Goal: Task Accomplishment & Management: Use online tool/utility

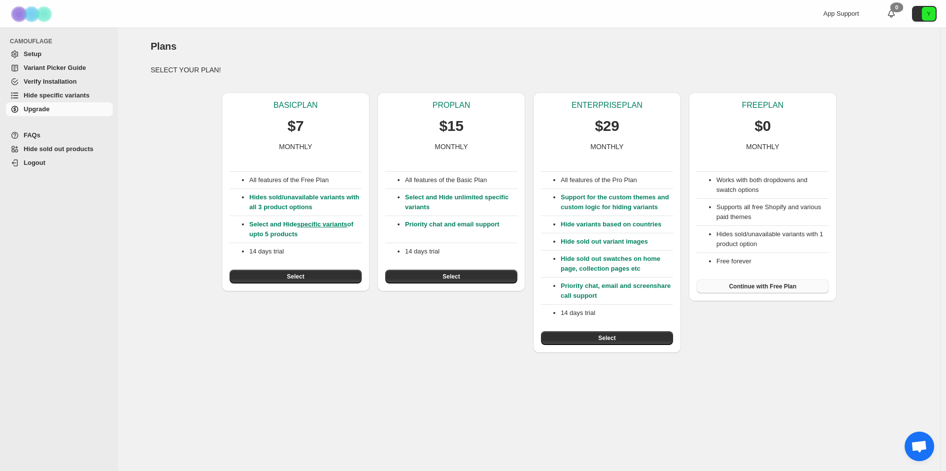
click at [773, 286] on span "Continue with Free Plan" at bounding box center [762, 287] width 67 height 8
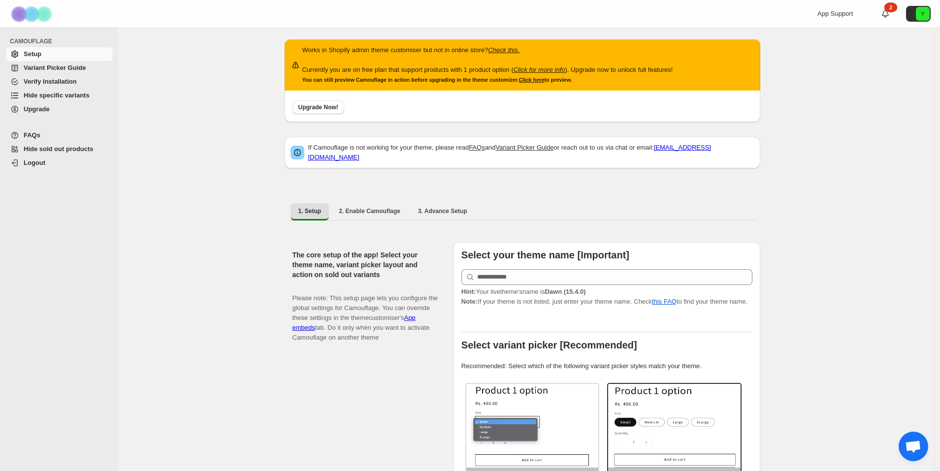
click at [80, 92] on span "Hide specific variants" at bounding box center [57, 95] width 66 height 7
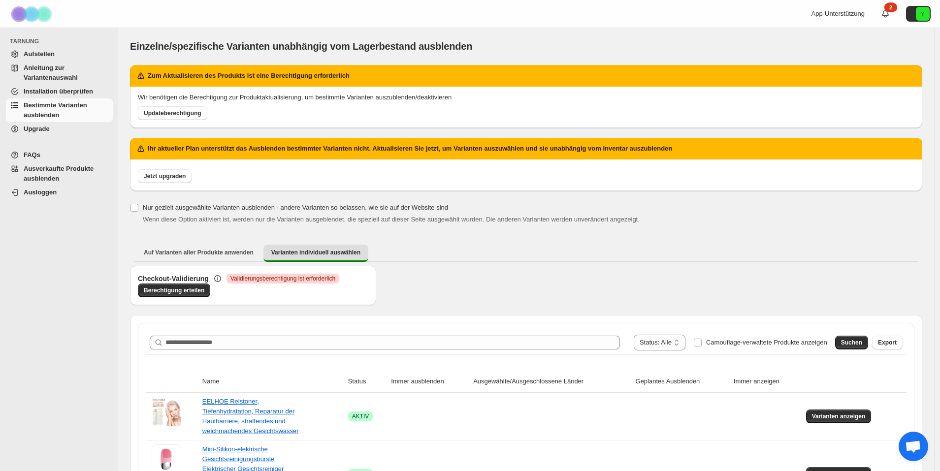
click at [66, 292] on div "TARNUNG Aufstellen Anleitung zur Variantenauswahl Installation überprüfen Besti…" at bounding box center [59, 250] width 118 height 444
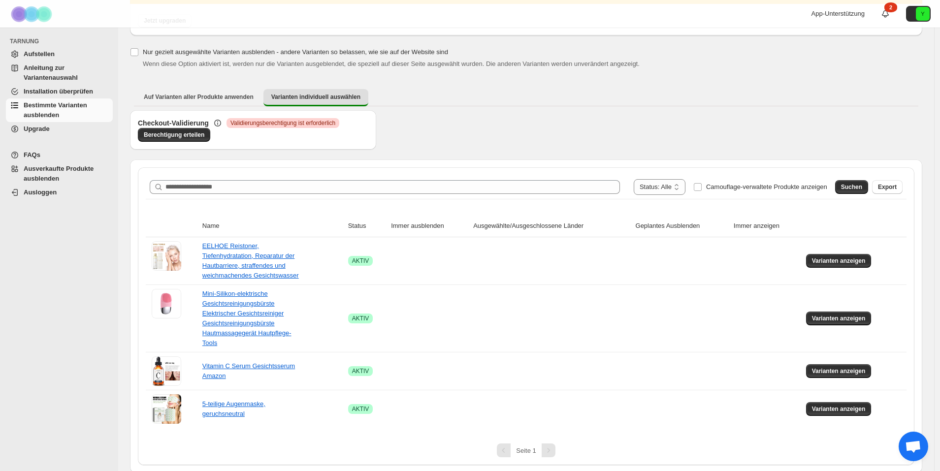
scroll to position [158, 0]
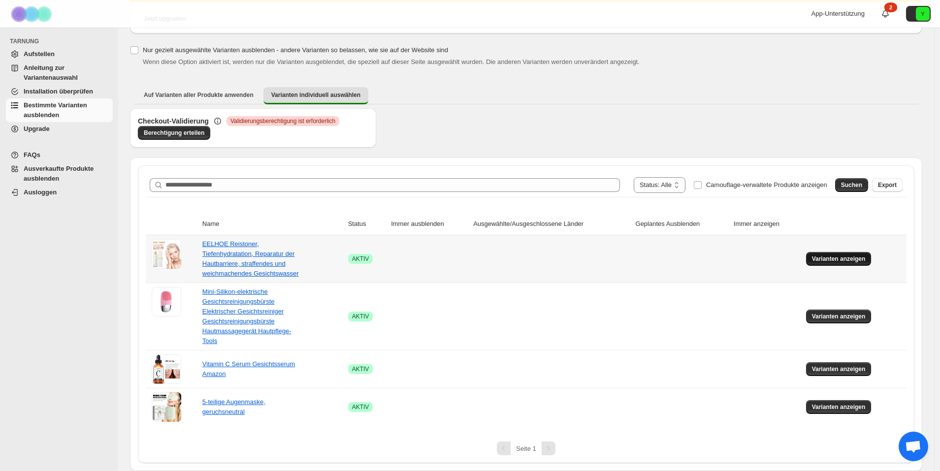
click at [844, 254] on button "Varianten anzeigen" at bounding box center [839, 259] width 66 height 14
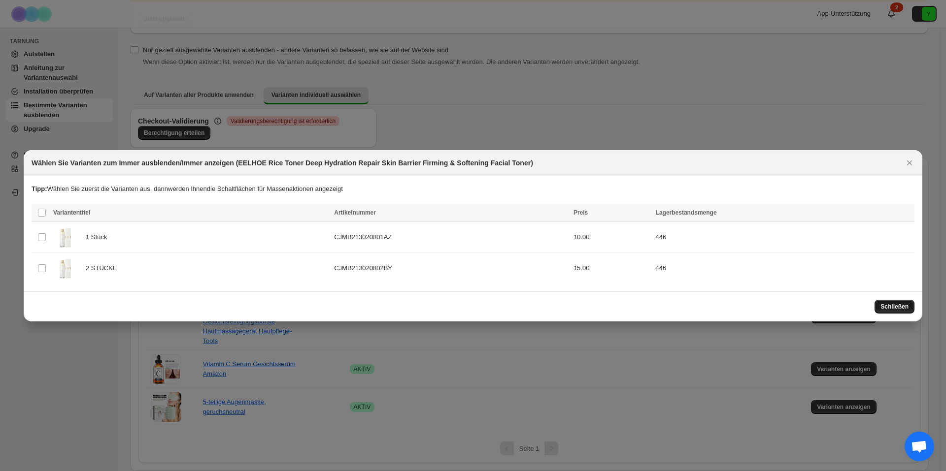
click at [893, 307] on font "Schließen" at bounding box center [894, 306] width 28 height 7
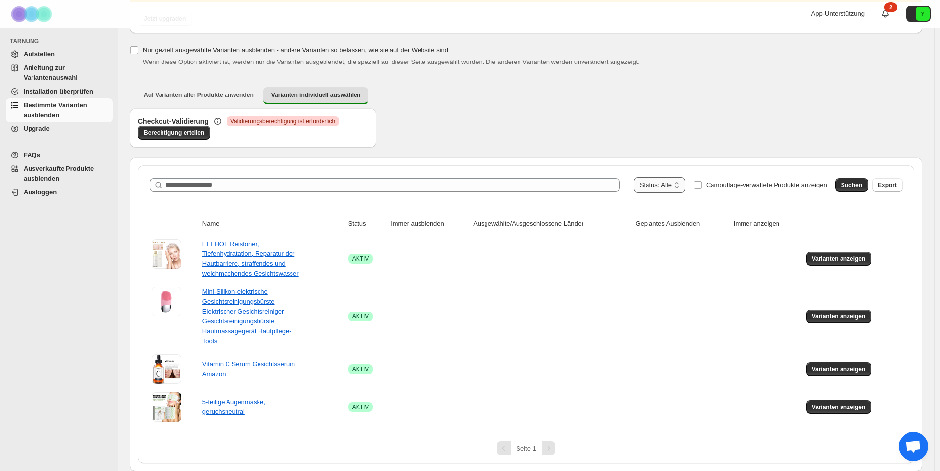
click at [682, 182] on select "**********" at bounding box center [660, 185] width 52 height 16
click at [669, 125] on div "Checkout-Validierung Kritisch Validierungsberechtigung ist erforderlich Berecht…" at bounding box center [526, 132] width 793 height 49
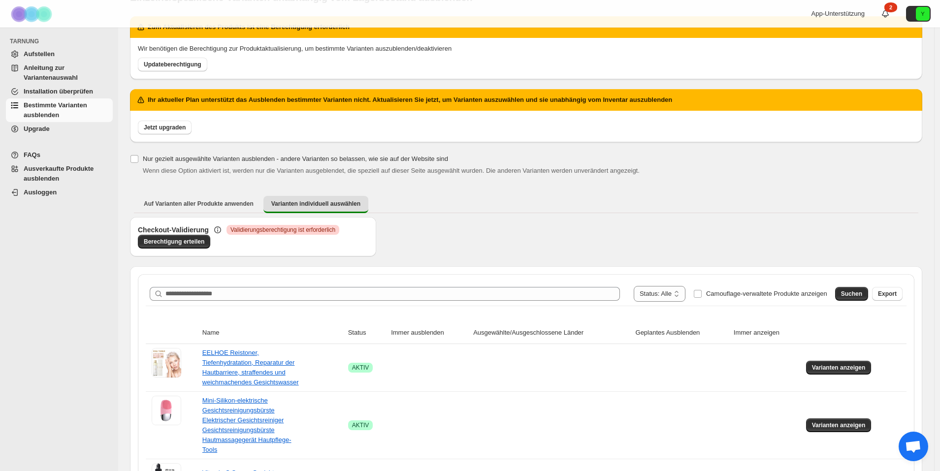
scroll to position [26, 0]
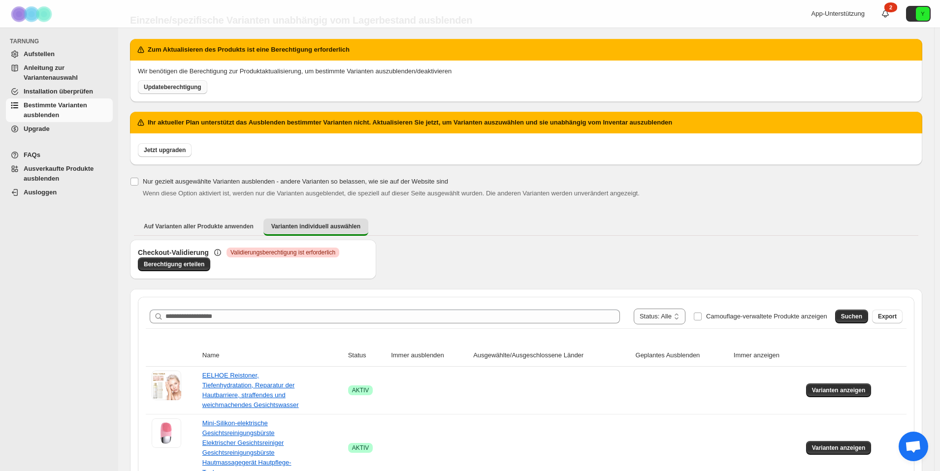
click at [186, 91] on font "Updateberechtigung" at bounding box center [173, 87] width 58 height 7
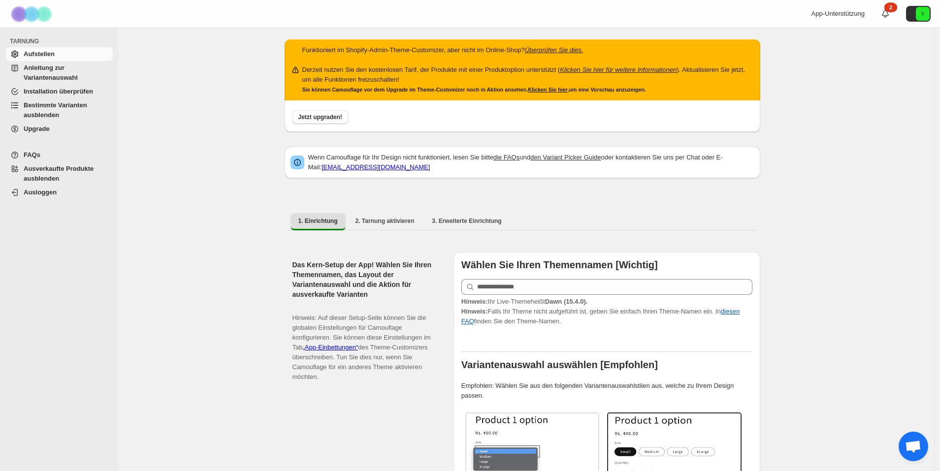
scroll to position [33, 0]
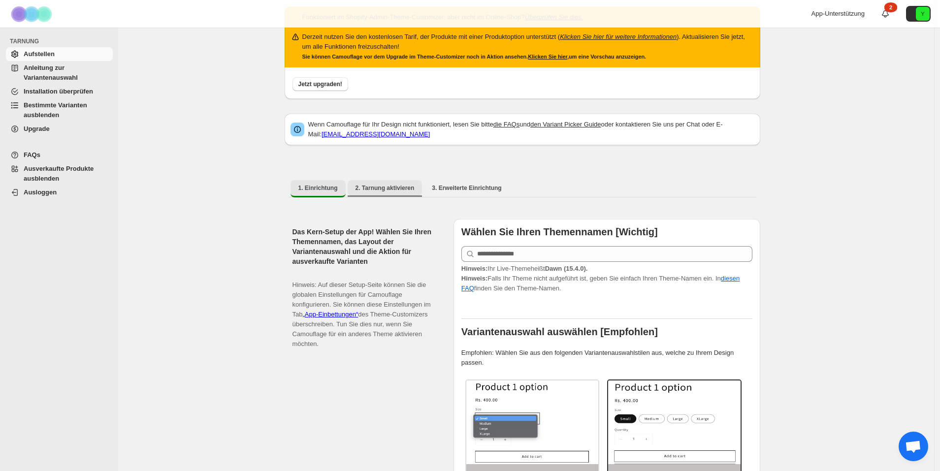
click at [388, 186] on font "2. Tarnung aktivieren" at bounding box center [385, 188] width 59 height 7
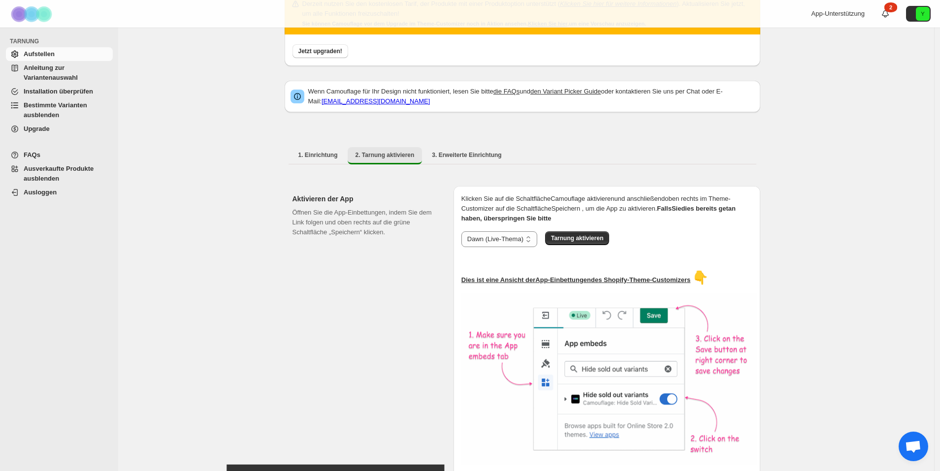
scroll to position [99, 0]
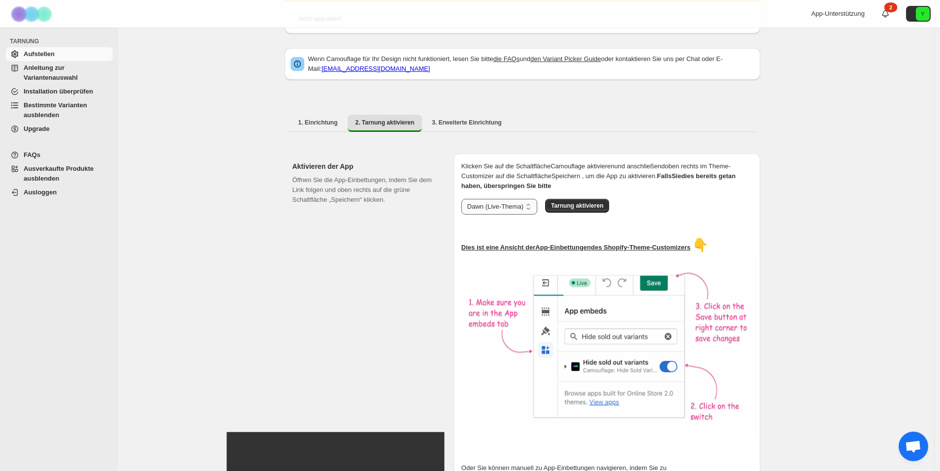
click at [498, 204] on select "**********" at bounding box center [500, 207] width 76 height 16
drag, startPoint x: 378, startPoint y: 257, endPoint x: 556, endPoint y: 215, distance: 182.1
click at [378, 257] on div "Öffnen Sie die App-Einbettungen, indem Sie dem Link folgen und oben rechts auf …" at bounding box center [365, 351] width 145 height 352
click at [597, 212] on button "Tarnung aktivieren" at bounding box center [577, 206] width 64 height 14
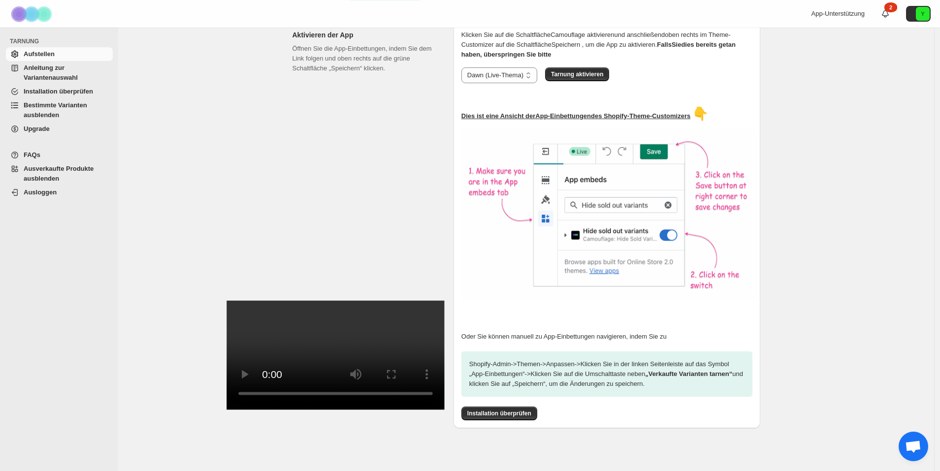
scroll to position [132, 0]
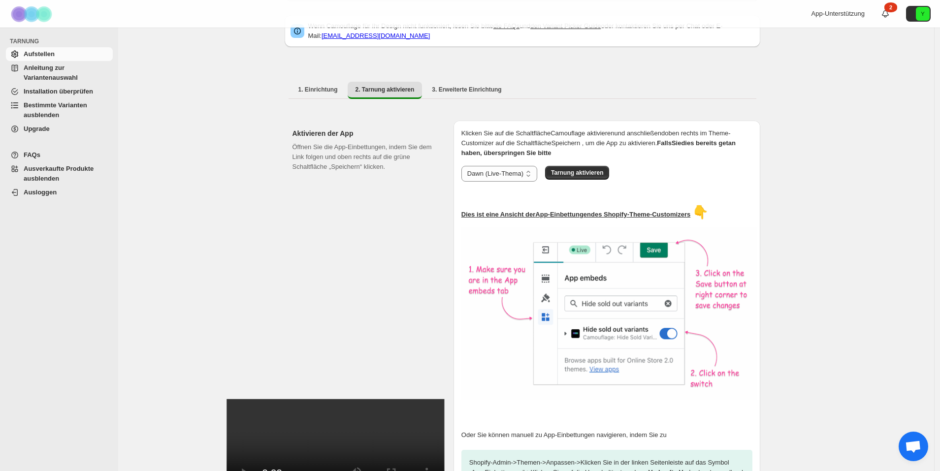
click at [444, 79] on div "1. Einrichtung 2. Tarnung aktivieren 3. Erweiterte Einrichtung Mehr Ansichten 1…" at bounding box center [523, 90] width 476 height 26
click at [447, 87] on font "3. Erweiterte Einrichtung" at bounding box center [466, 89] width 69 height 7
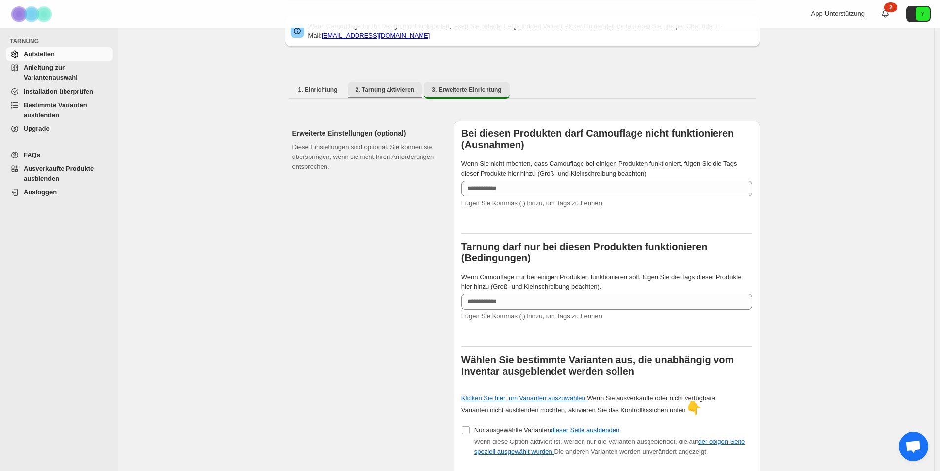
click at [375, 88] on font "2. Tarnung aktivieren" at bounding box center [385, 89] width 59 height 7
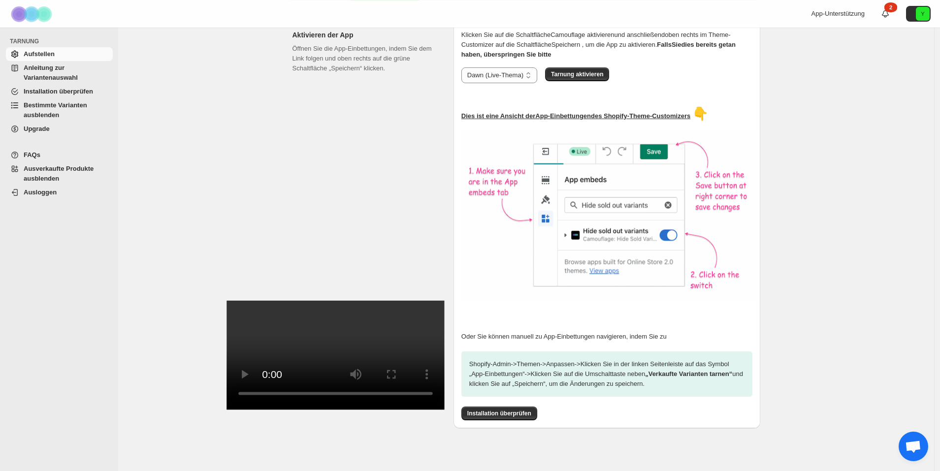
scroll to position [180, 0]
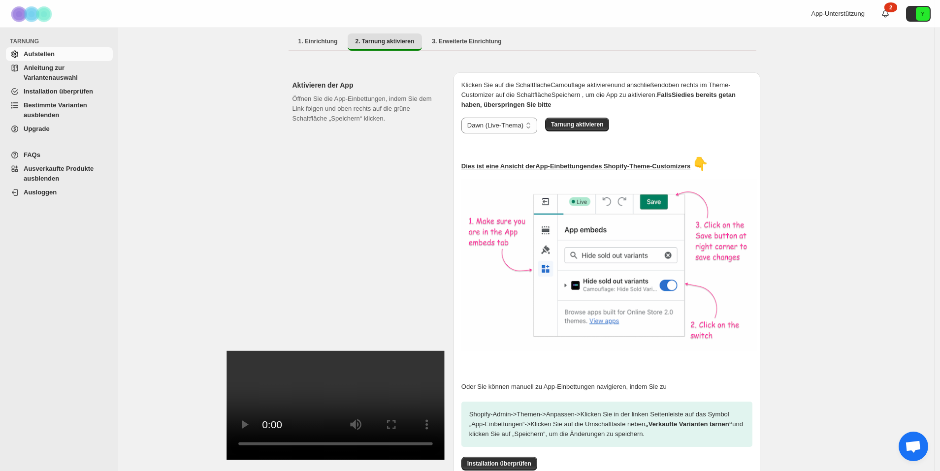
drag, startPoint x: 363, startPoint y: 393, endPoint x: 333, endPoint y: 223, distance: 172.4
click at [363, 393] on video at bounding box center [336, 405] width 218 height 109
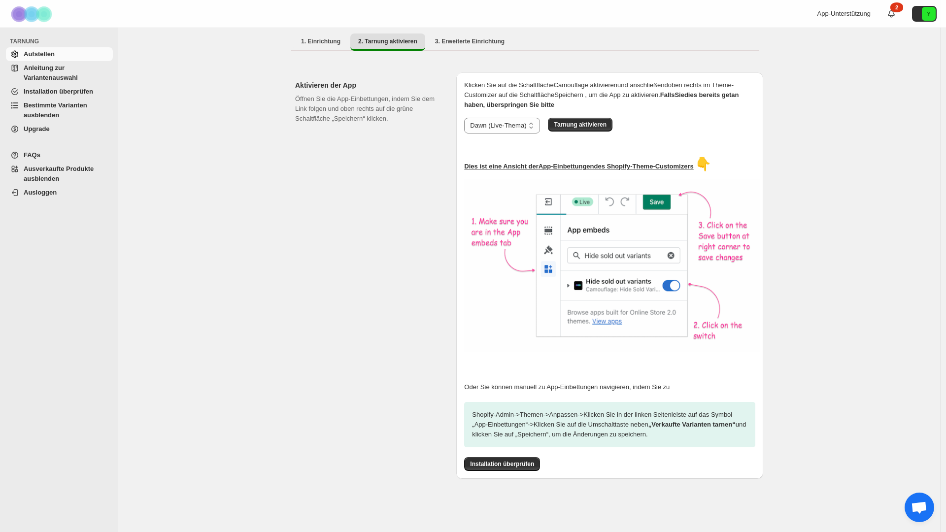
click at [447, 370] on video at bounding box center [338, 370] width 218 height 0
click at [399, 370] on video at bounding box center [338, 370] width 218 height 0
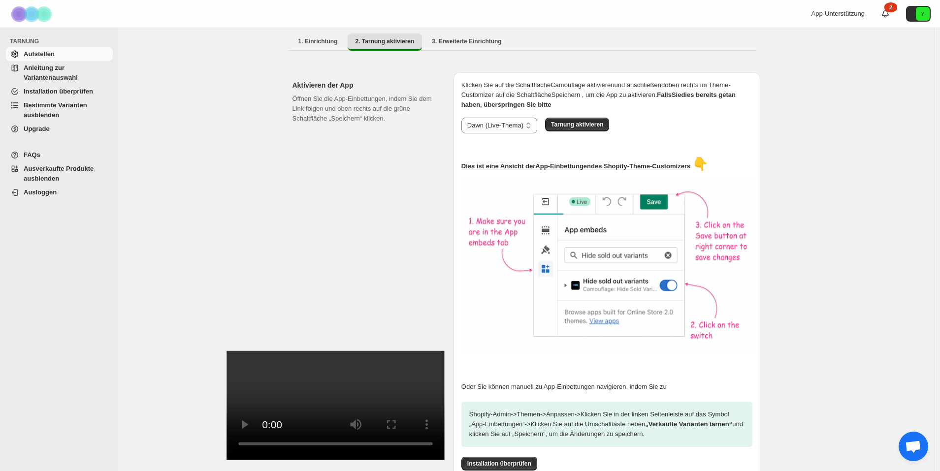
click at [364, 384] on video at bounding box center [336, 405] width 218 height 109
click at [326, 45] on font "1. Einrichtung" at bounding box center [317, 41] width 39 height 7
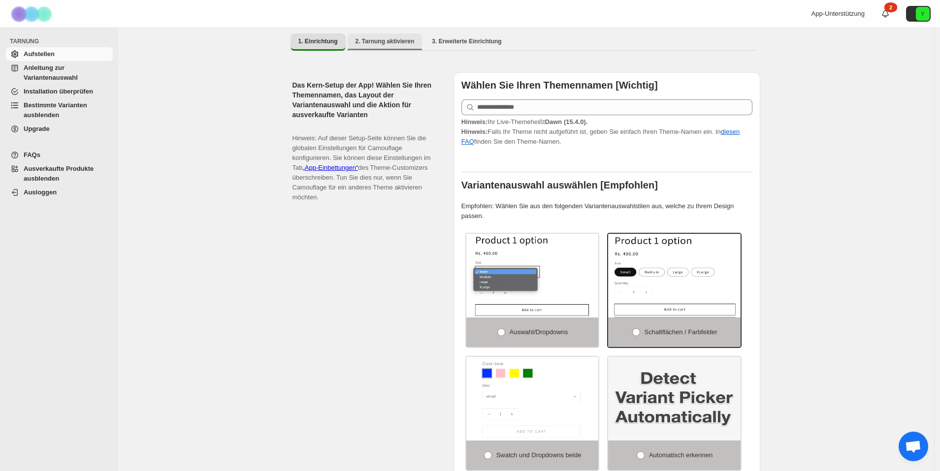
click at [359, 35] on button "2. Tarnung aktivieren" at bounding box center [385, 41] width 75 height 16
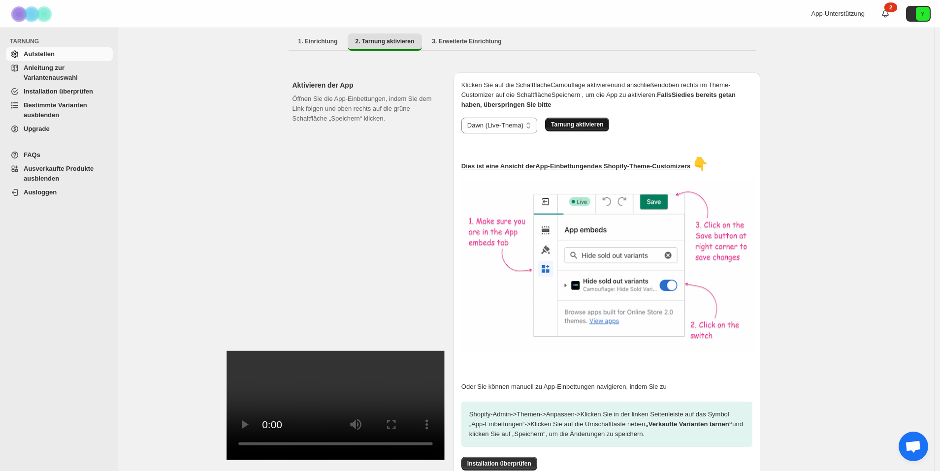
click at [567, 124] on font "Tarnung aktivieren" at bounding box center [577, 124] width 52 height 7
